Goal: Information Seeking & Learning: Learn about a topic

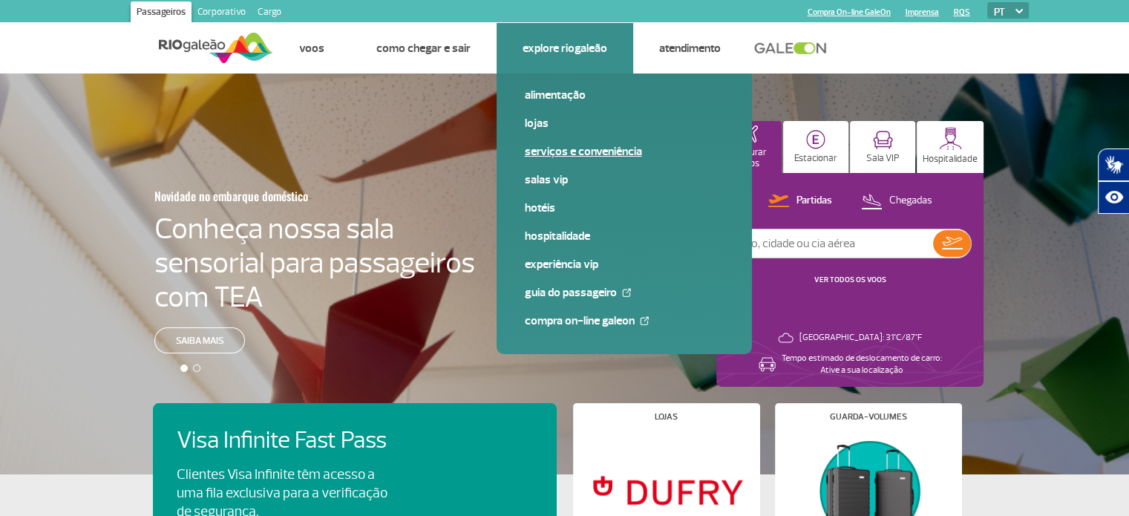
click at [576, 154] on link "Serviços e Conveniência" at bounding box center [624, 151] width 199 height 16
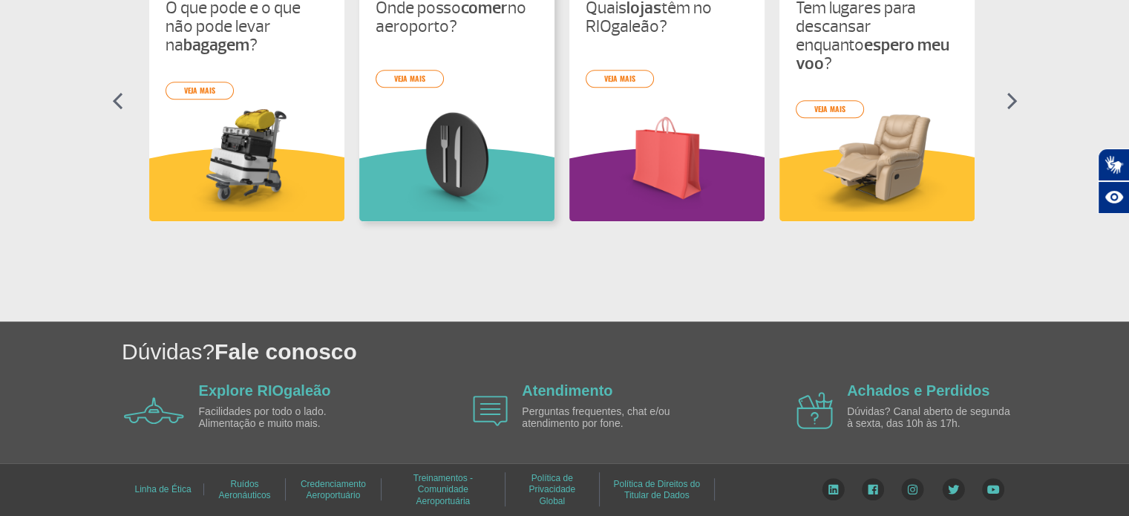
scroll to position [749, 0]
click at [412, 82] on div "O que pode e o que não pode levar na bagagem ? veja mais Onde posso comer no ae…" at bounding box center [564, 113] width 831 height 267
click at [417, 106] on div "O que pode e o que não pode levar na bagagem ? veja mais Onde posso comer no ae…" at bounding box center [564, 113] width 831 height 267
click at [417, 85] on div "O que pode e o que não pode levar na bagagem ? veja mais Onde posso comer no ae…" at bounding box center [564, 113] width 831 height 267
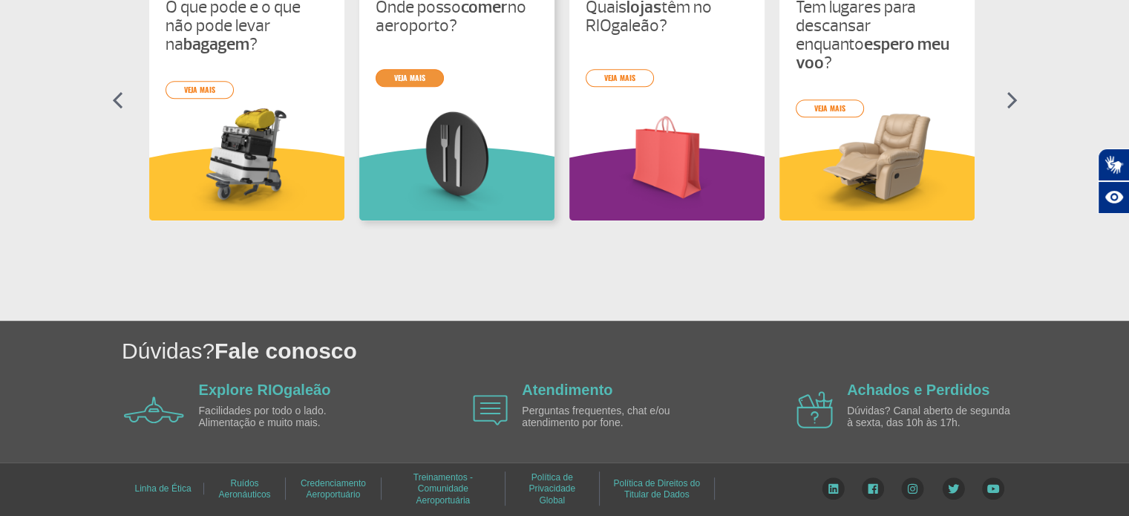
click at [416, 76] on link "veja mais" at bounding box center [409, 78] width 68 height 18
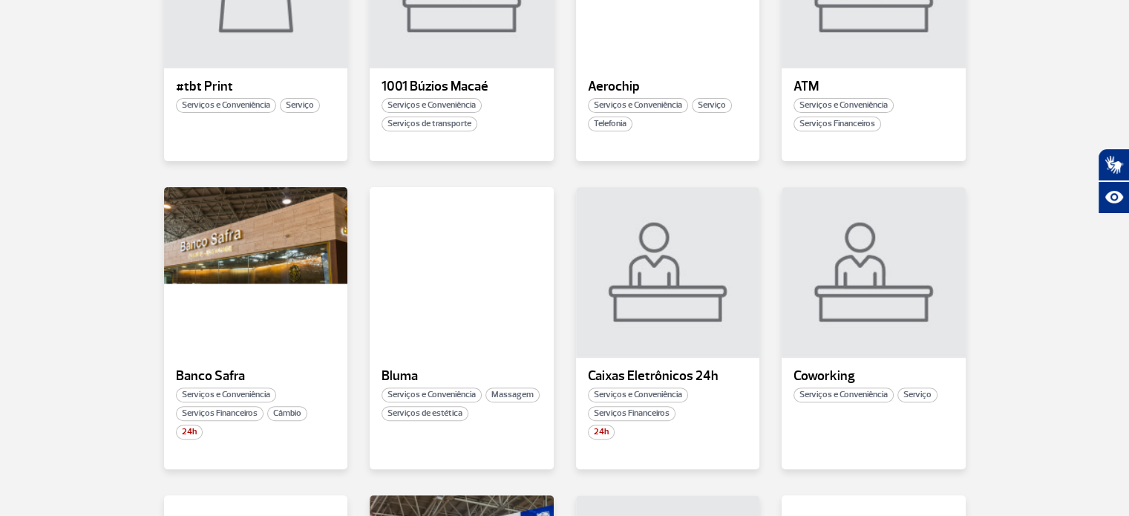
scroll to position [519, 0]
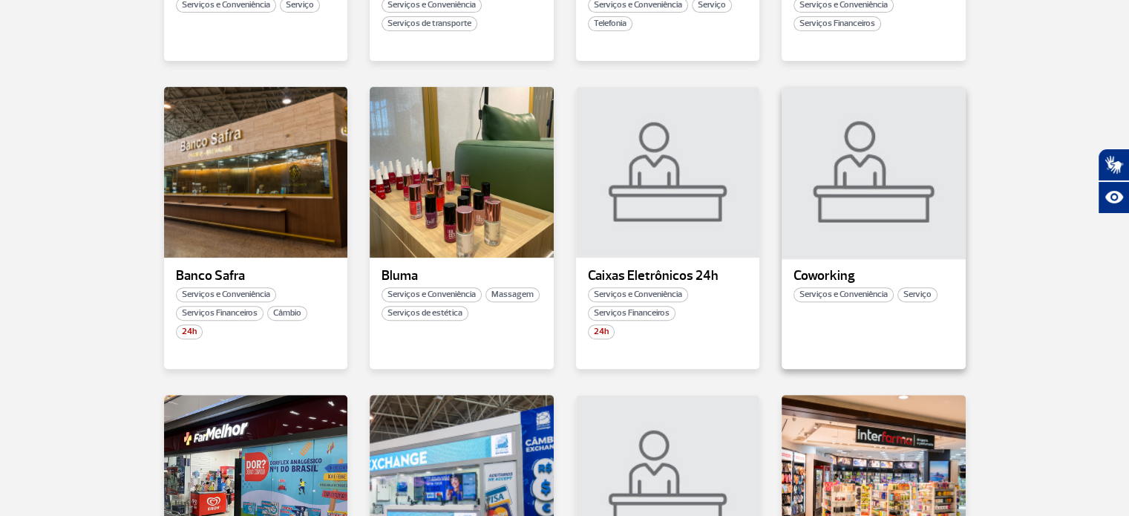
click at [838, 203] on div at bounding box center [873, 172] width 187 height 174
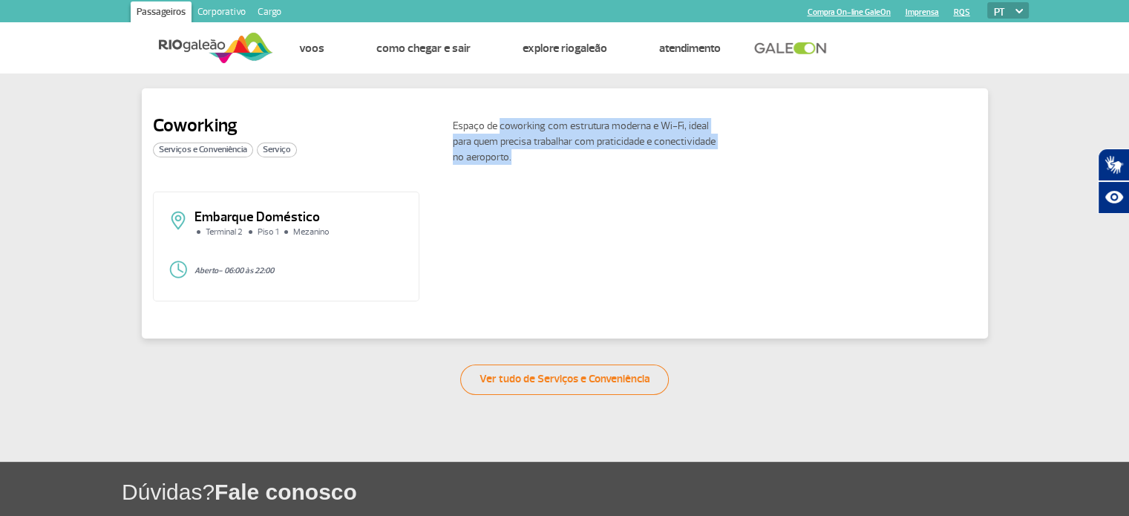
drag, startPoint x: 500, startPoint y: 122, endPoint x: 674, endPoint y: 154, distance: 176.5
click at [674, 154] on p "Espaço de coworking com estrutura moderna e Wi-Fi, ideal para quem precisa trab…" at bounding box center [586, 141] width 267 height 47
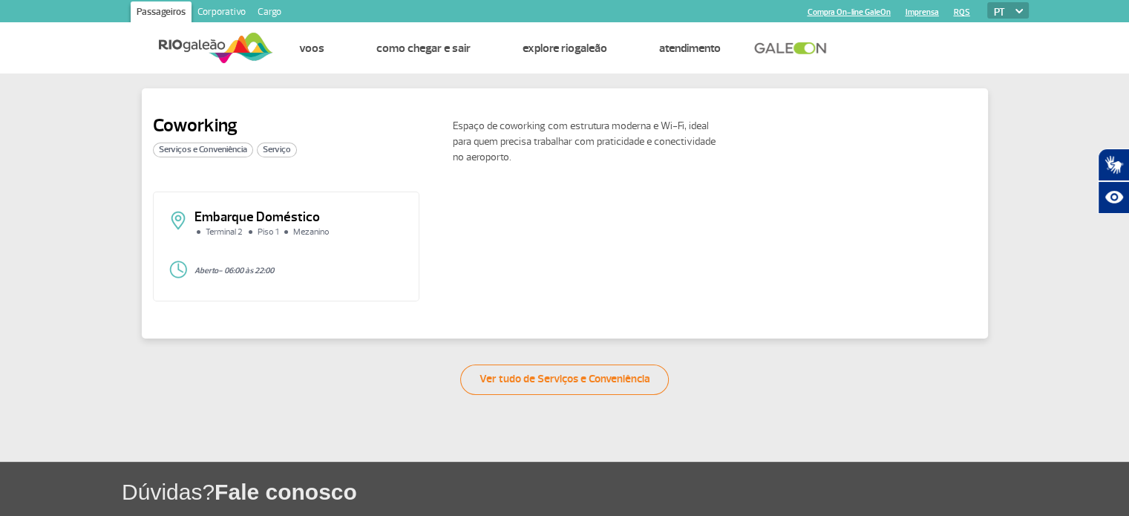
click at [380, 237] on div "Embarque Doméstico Terminal 2 Piso 1 Mezanino" at bounding box center [286, 230] width 236 height 38
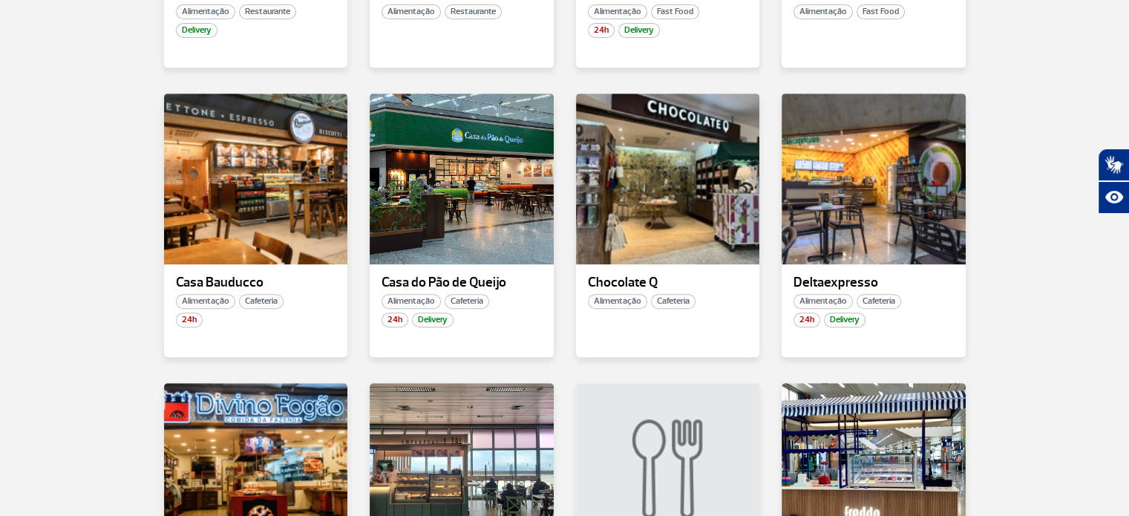
scroll to position [890, 0]
